Goal: Task Accomplishment & Management: Manage account settings

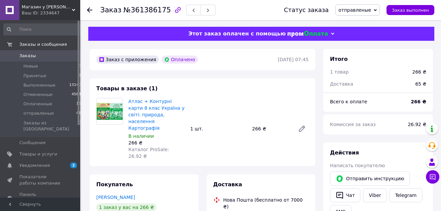
scroll to position [35, 0]
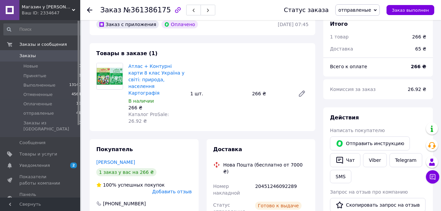
click at [34, 56] on span "Заказы" at bounding box center [40, 56] width 42 height 6
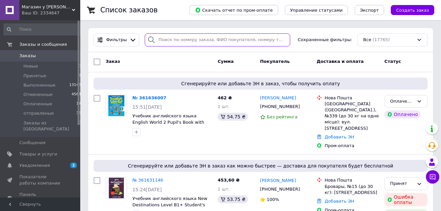
click at [172, 40] on input "search" at bounding box center [217, 39] width 145 height 13
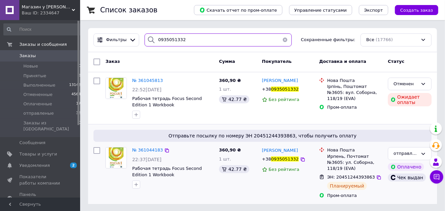
type input "0935051332"
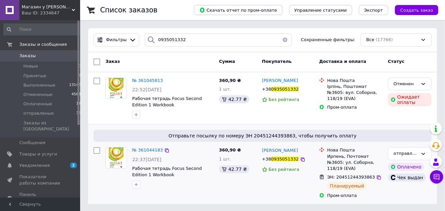
click at [119, 156] on img at bounding box center [116, 157] width 21 height 21
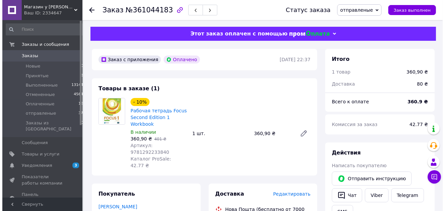
scroll to position [70, 0]
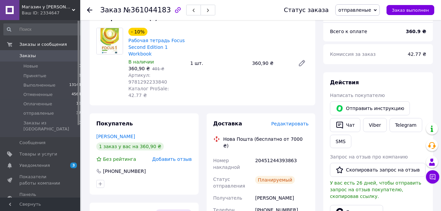
click at [301, 121] on span "Редактировать" at bounding box center [289, 123] width 37 height 5
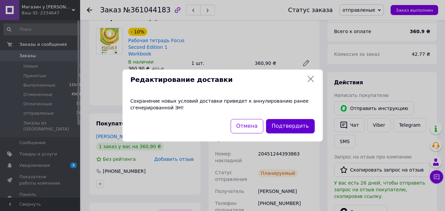
click at [293, 129] on button "Подтвердить" at bounding box center [290, 126] width 49 height 14
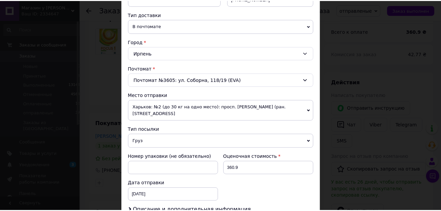
scroll to position [221, 0]
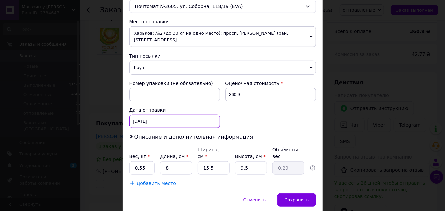
click at [143, 119] on input "09.09.2025" at bounding box center [174, 121] width 91 height 13
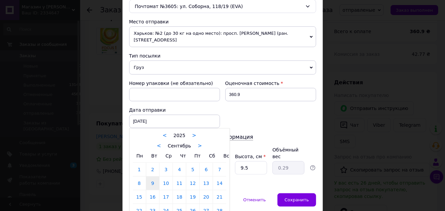
click at [176, 181] on link "11" at bounding box center [179, 182] width 13 height 13
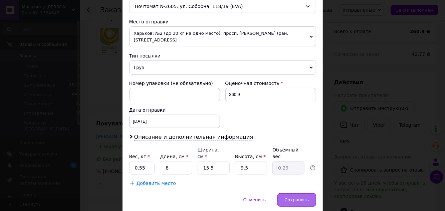
click at [301, 197] on span "Сохранить" at bounding box center [297, 199] width 24 height 5
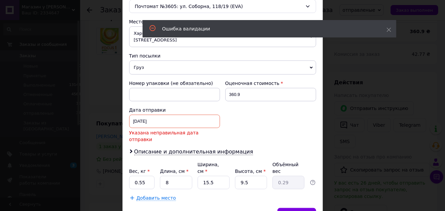
click at [161, 121] on input "[DATE]" at bounding box center [174, 121] width 91 height 13
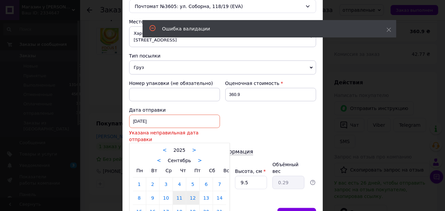
click at [187, 193] on link "12" at bounding box center [192, 197] width 13 height 13
type input "12.09.2025"
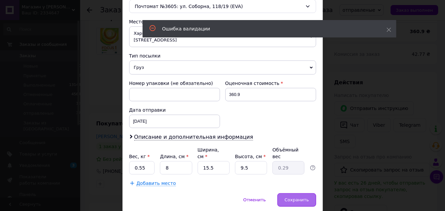
click at [301, 197] on span "Сохранить" at bounding box center [297, 199] width 24 height 5
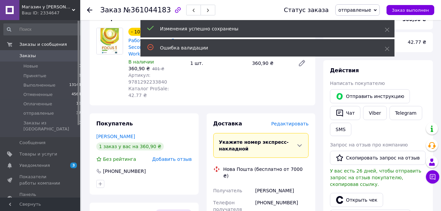
scroll to position [211, 0]
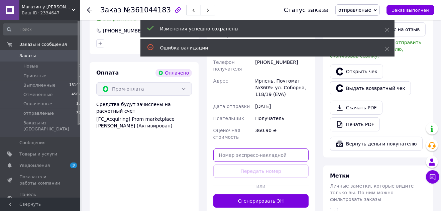
click at [248, 148] on input "text" at bounding box center [261, 154] width 96 height 13
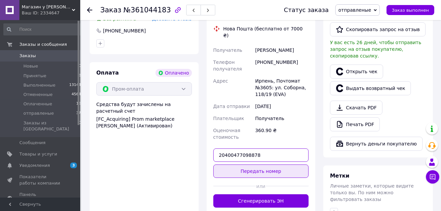
type input "20400477098878"
click at [261, 164] on button "Передать номер" at bounding box center [261, 170] width 96 height 13
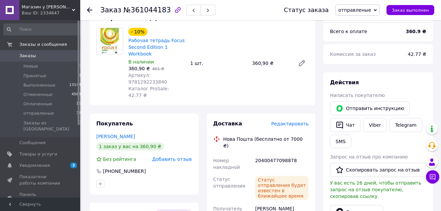
scroll to position [0, 0]
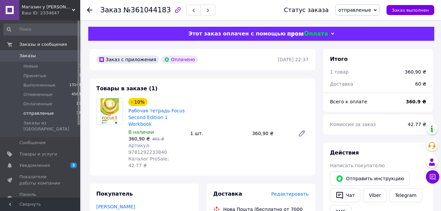
click at [52, 117] on li "отправленые 37" at bounding box center [42, 113] width 85 height 9
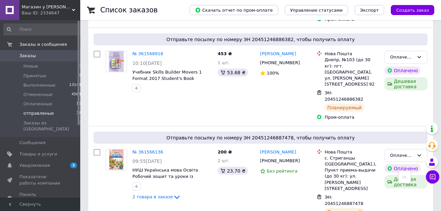
scroll to position [737, 0]
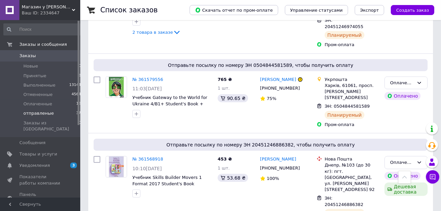
click at [33, 115] on span "отправленые" at bounding box center [38, 113] width 30 height 6
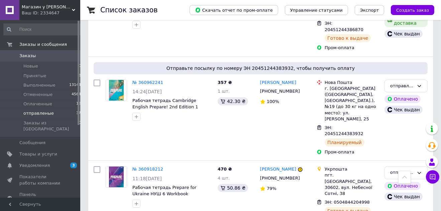
scroll to position [2271, 0]
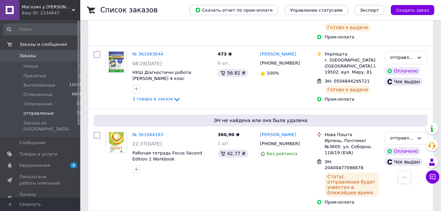
scroll to position [1745, 0]
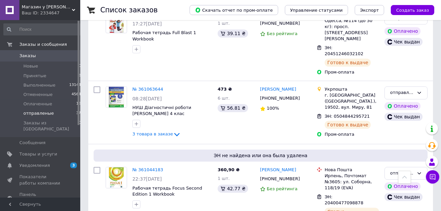
drag, startPoint x: 409, startPoint y: 131, endPoint x: 407, endPoint y: 135, distance: 4.3
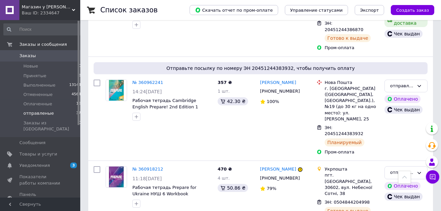
scroll to position [2377, 0]
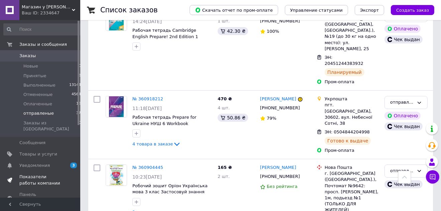
click at [42, 174] on span "Показатели работы компании" at bounding box center [40, 180] width 42 height 12
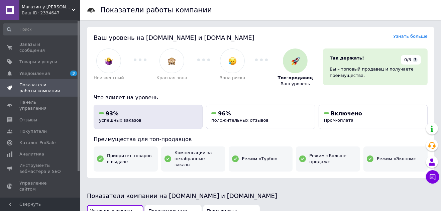
scroll to position [175, 0]
